Goal: Check status

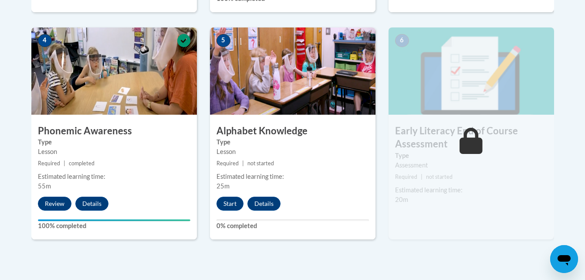
scroll to position [506, 0]
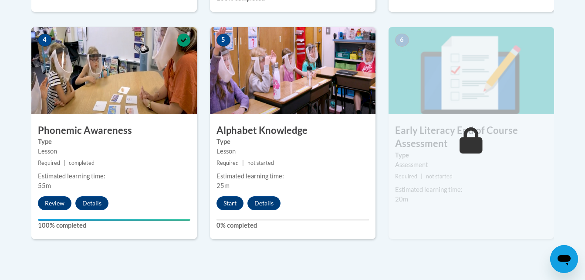
click at [392, 120] on div "6 Early Literacy End of Course Assessment Type Assessment Required | not starte…" at bounding box center [470, 133] width 165 height 212
drag, startPoint x: 0, startPoint y: 0, endPoint x: 392, endPoint y: 120, distance: 409.9
click at [392, 120] on div "6 Early Literacy End of Course Assessment Type Assessment Required | not starte…" at bounding box center [470, 133] width 165 height 212
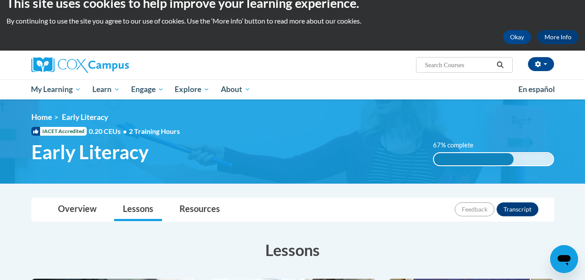
scroll to position [0, 0]
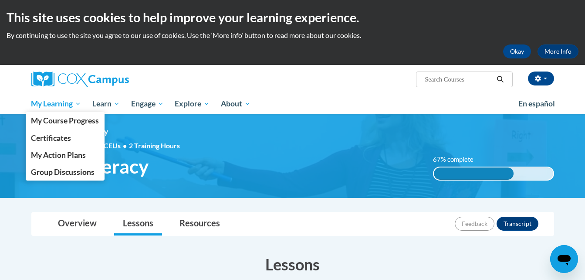
click at [62, 103] on span "My Learning" at bounding box center [56, 103] width 50 height 10
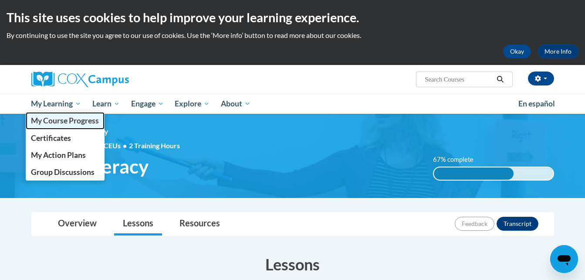
click at [67, 114] on link "My Course Progress" at bounding box center [65, 120] width 79 height 17
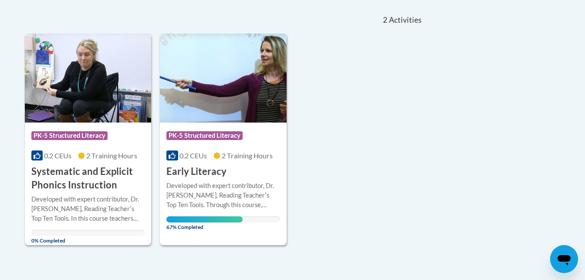
scroll to position [189, 0]
